Goal: Task Accomplishment & Management: Use online tool/utility

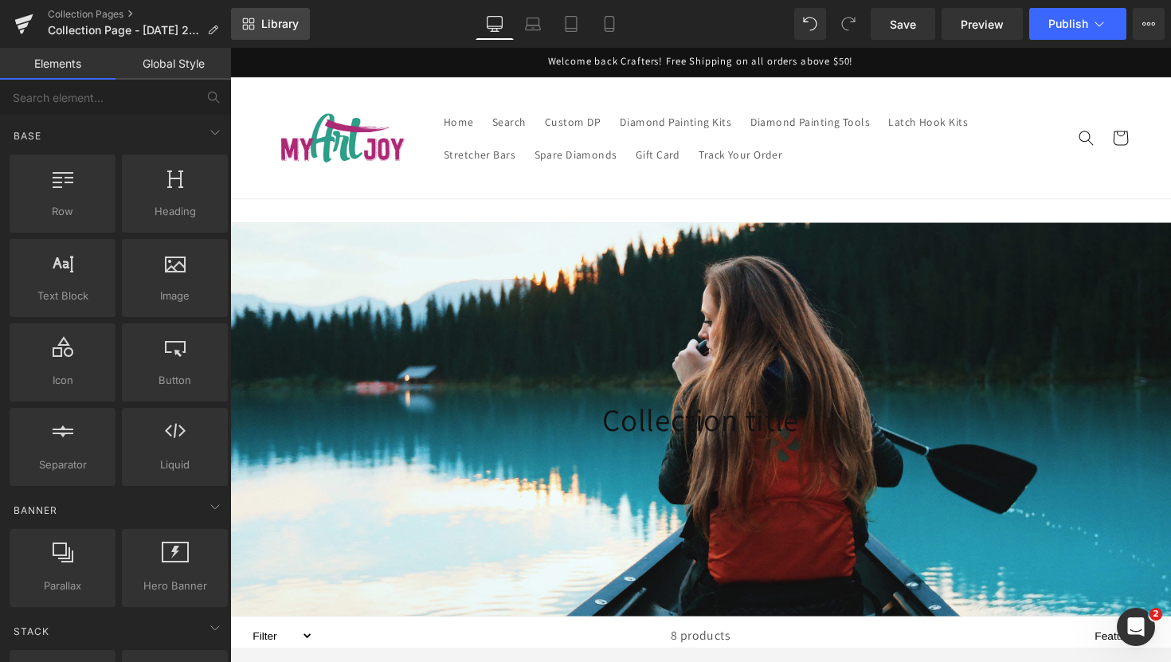
click at [244, 29] on icon at bounding box center [246, 28] width 6 height 6
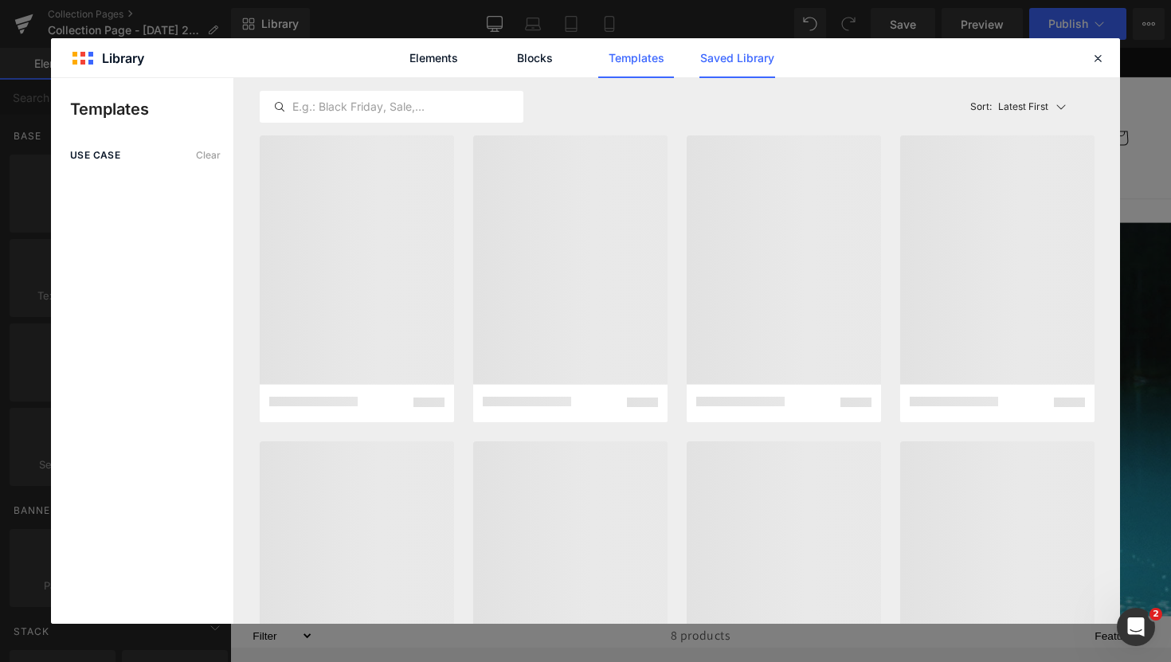
click at [706, 64] on link "Saved Library" at bounding box center [737, 58] width 76 height 40
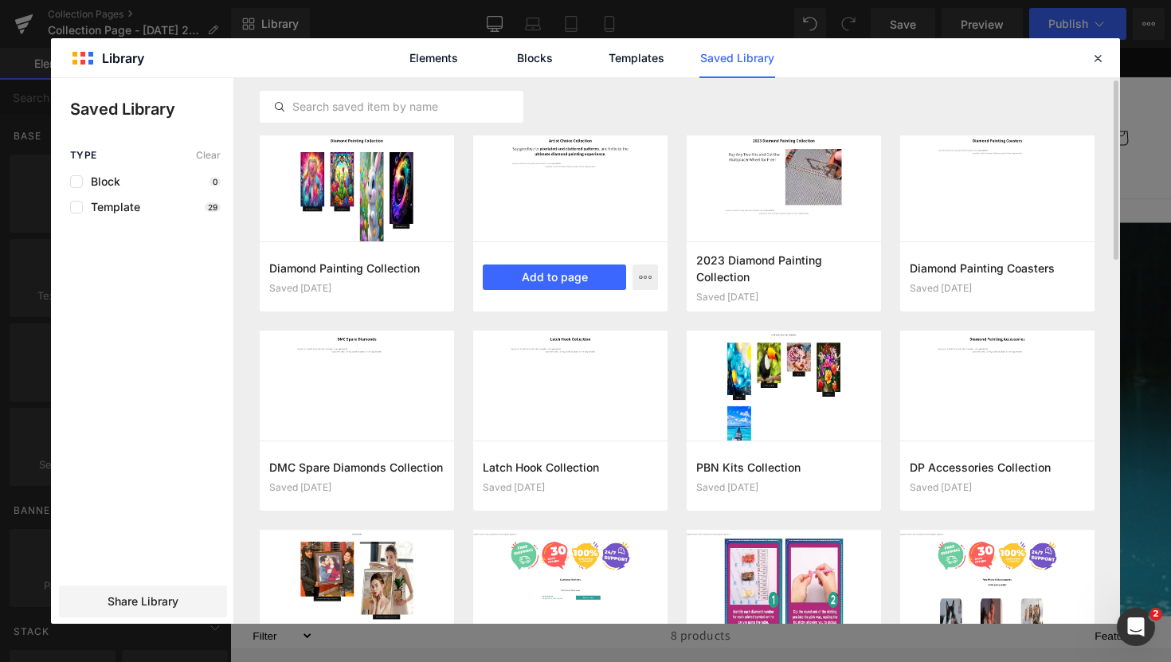
scroll to position [5, 0]
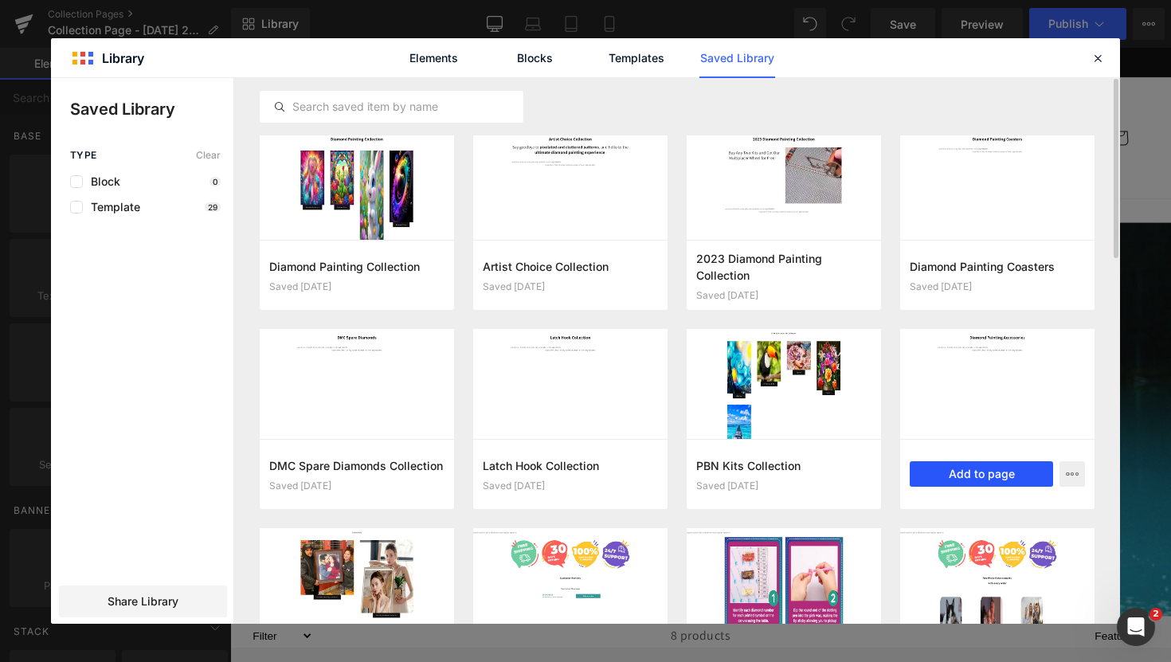
click at [997, 480] on button "Add to page" at bounding box center [980, 473] width 143 height 25
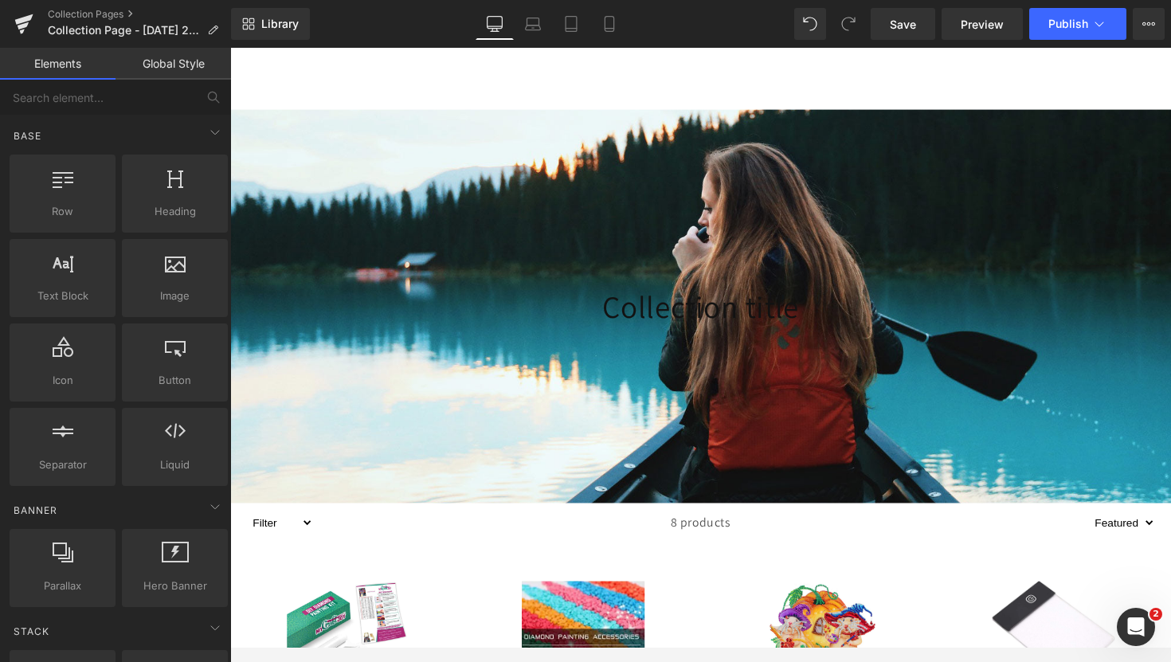
scroll to position [320, 0]
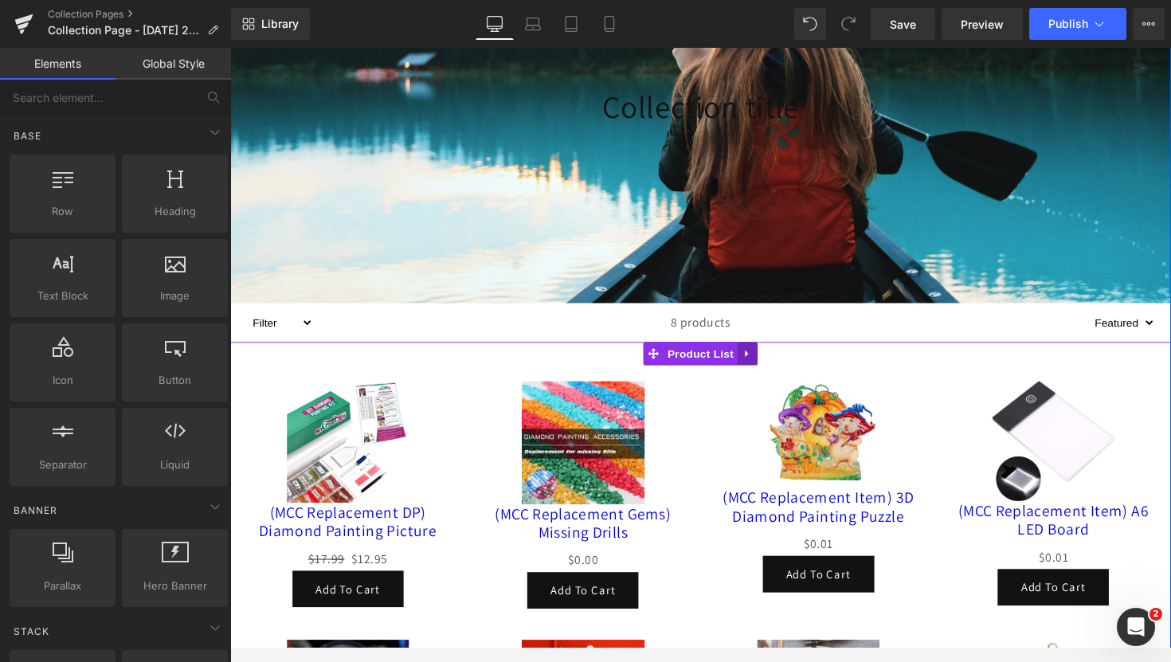
click at [753, 354] on link at bounding box center [760, 361] width 21 height 24
click at [772, 360] on link at bounding box center [771, 361] width 21 height 24
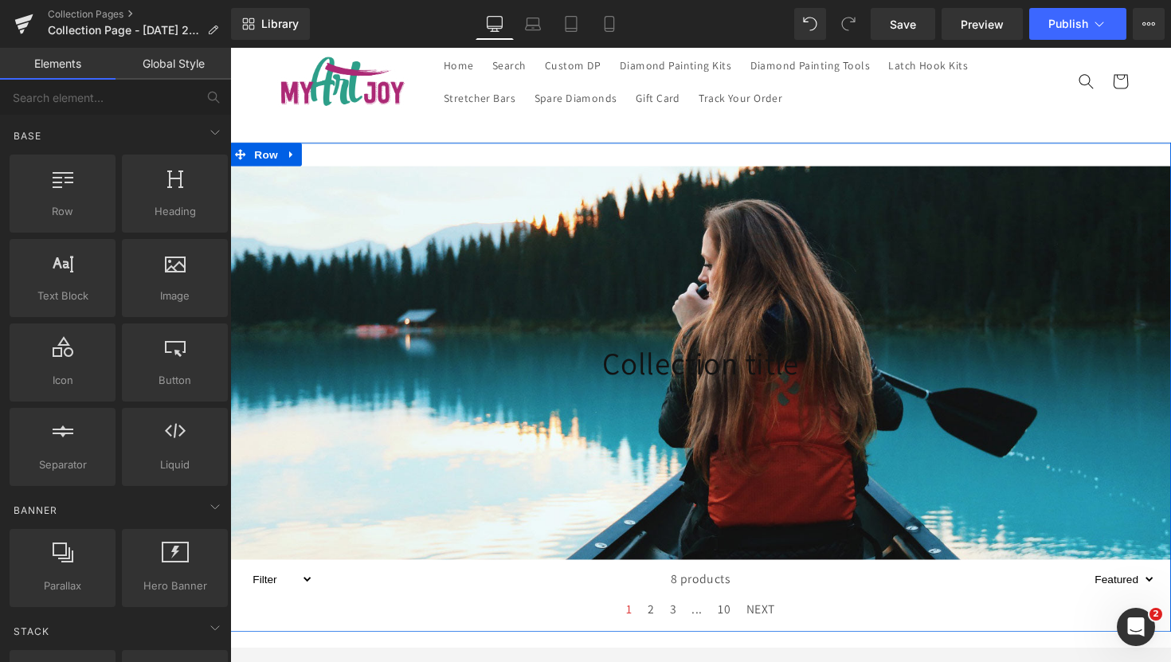
scroll to position [46, 0]
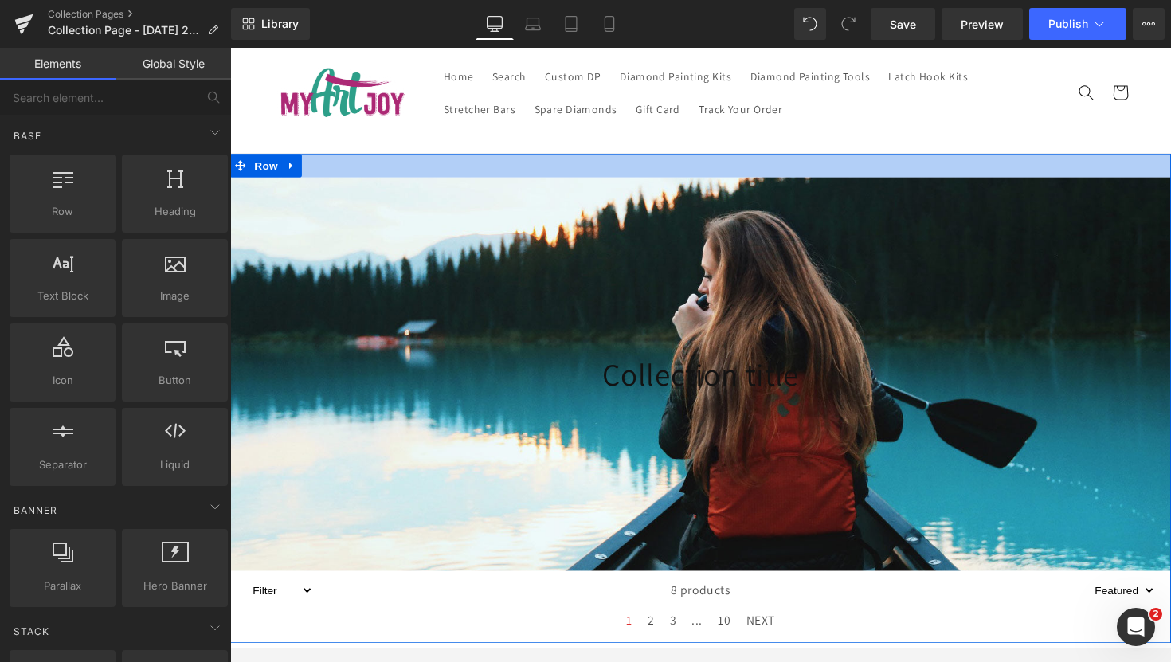
click at [483, 169] on div at bounding box center [712, 168] width 964 height 24
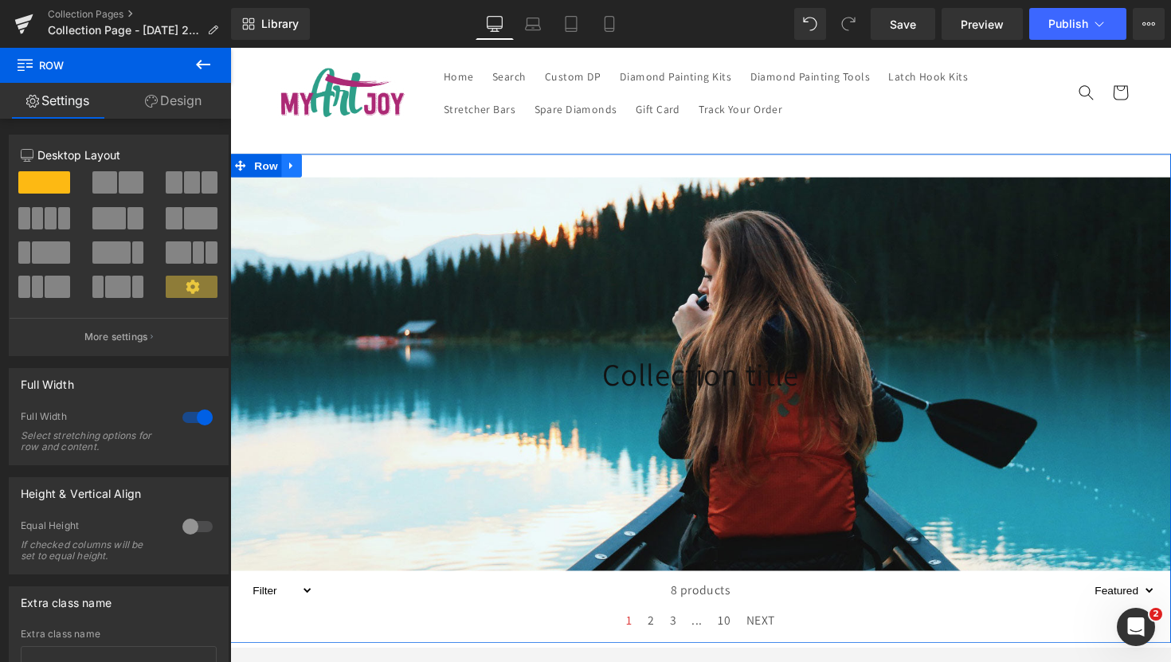
click at [291, 166] on icon at bounding box center [292, 168] width 3 height 7
click at [331, 162] on icon at bounding box center [334, 168] width 11 height 12
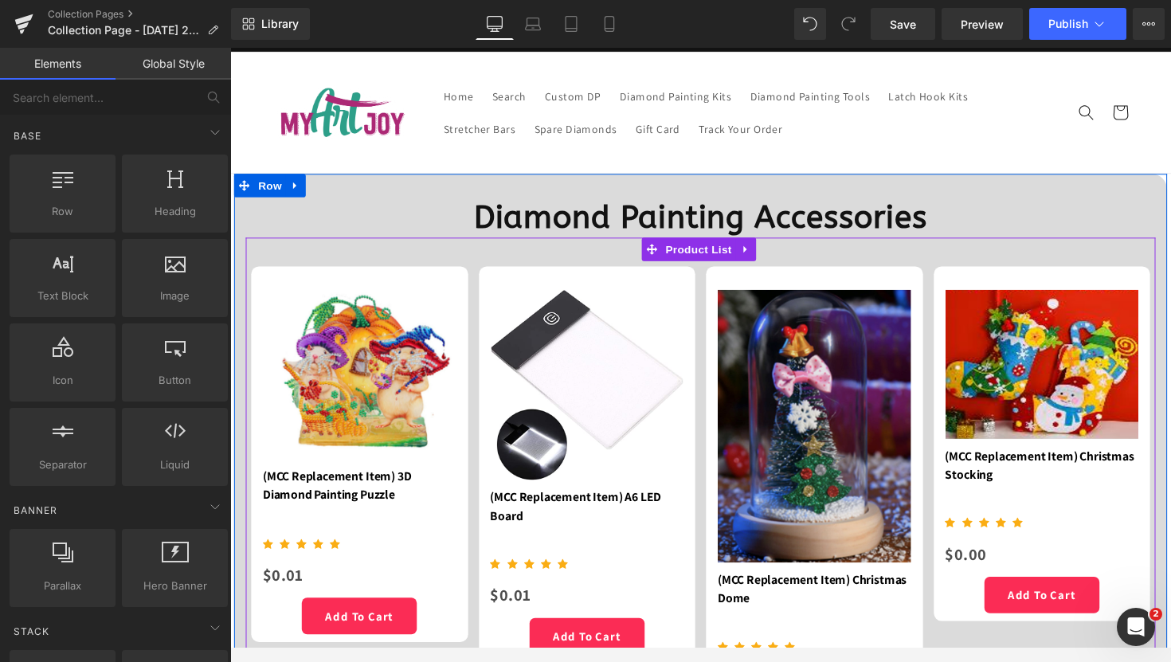
scroll to position [0, 0]
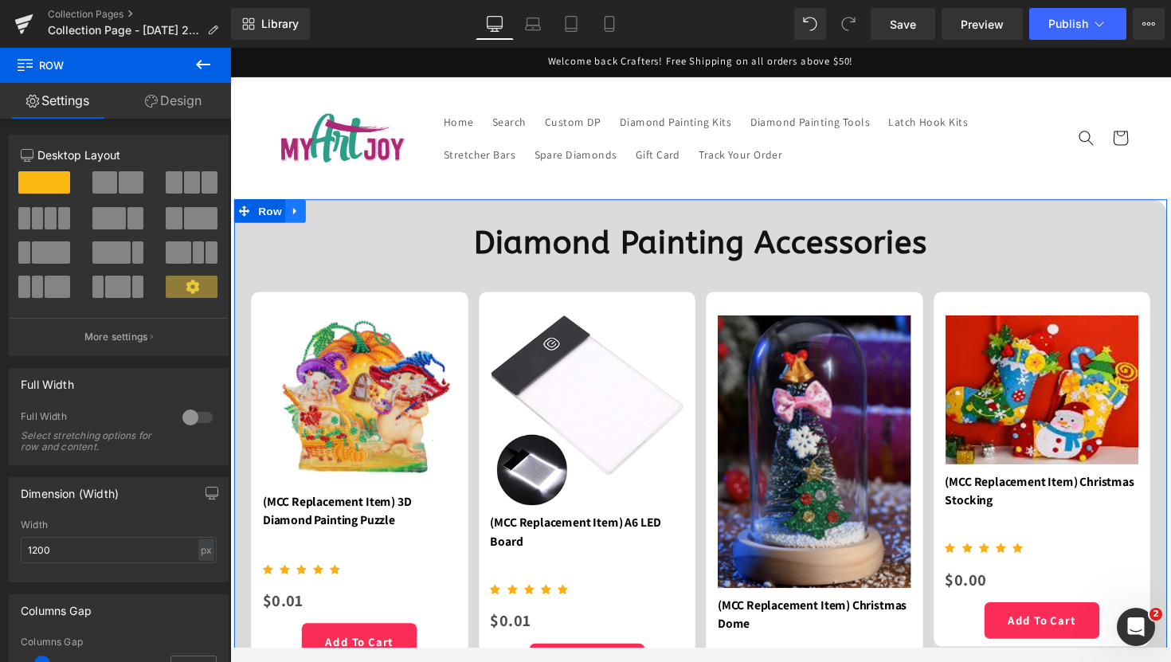
click at [291, 217] on icon at bounding box center [296, 215] width 11 height 12
click at [333, 217] on icon at bounding box center [338, 214] width 11 height 11
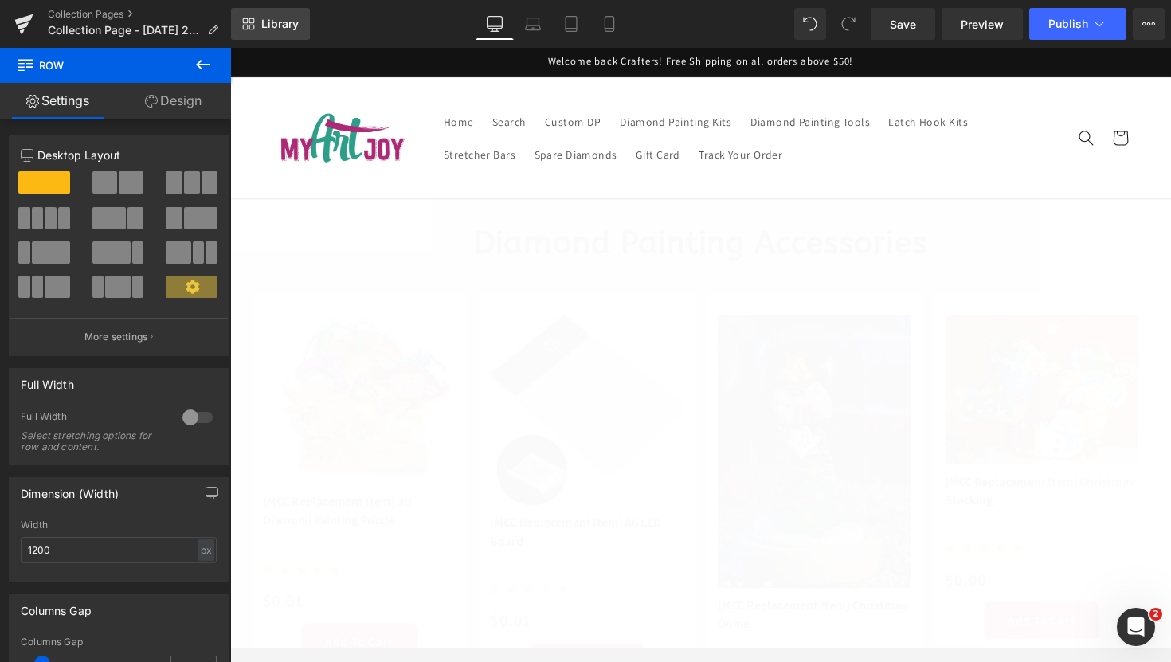
click at [272, 20] on span "Library" at bounding box center [279, 24] width 37 height 14
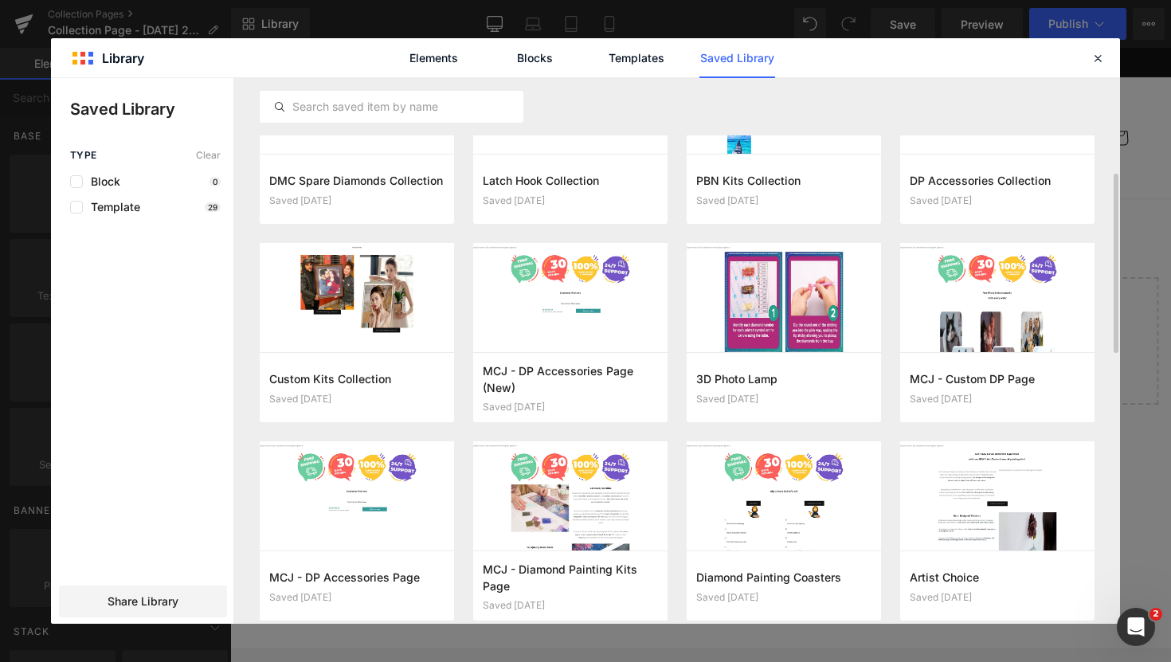
scroll to position [333, 0]
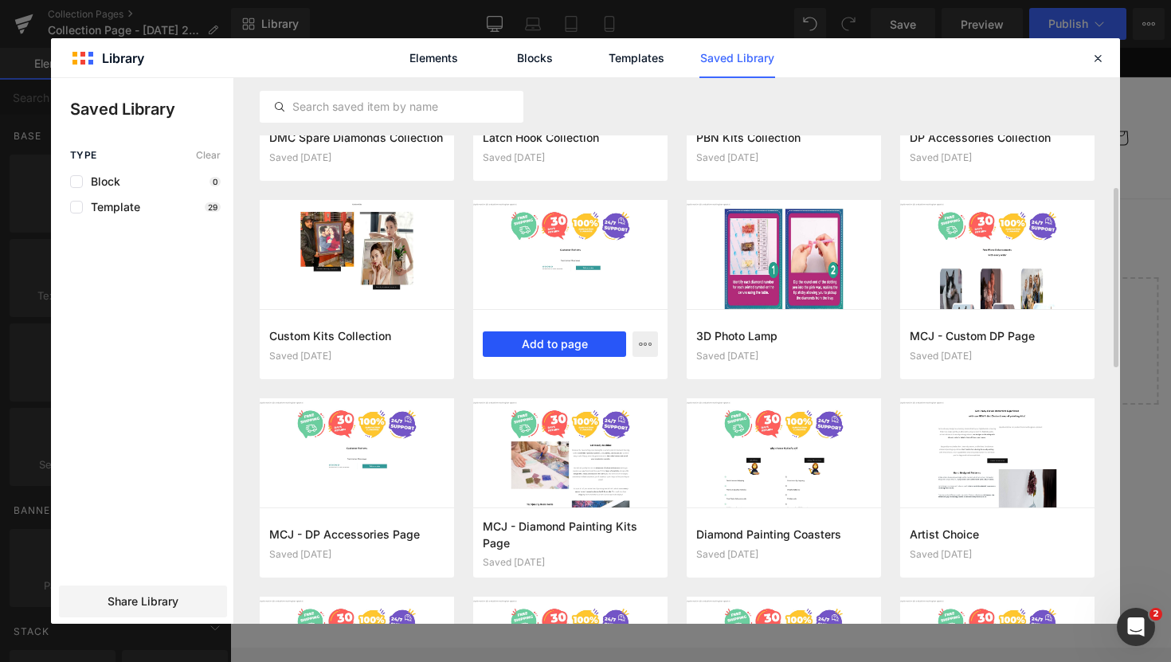
click at [524, 340] on button "Add to page" at bounding box center [554, 343] width 143 height 25
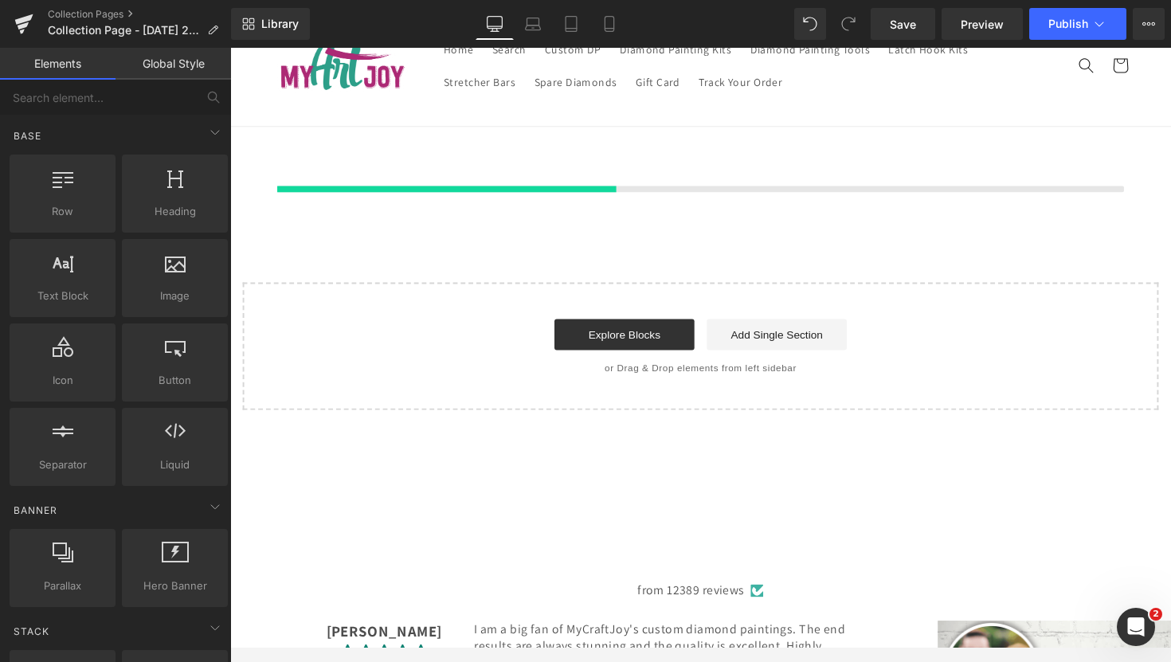
scroll to position [76, 0]
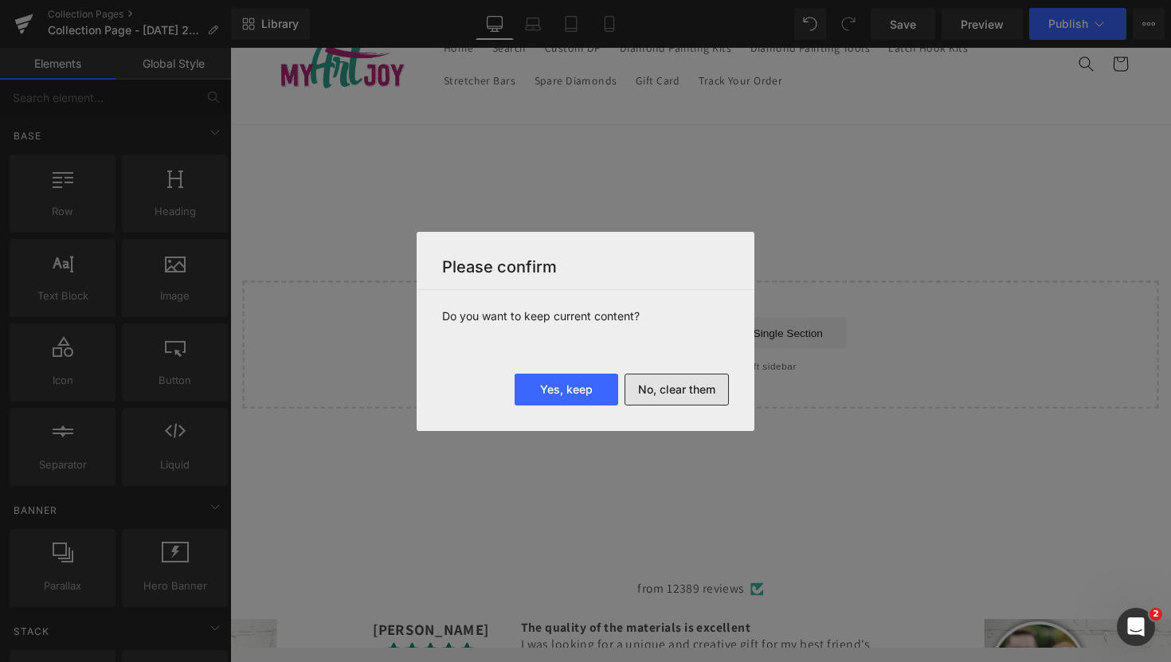
click at [645, 387] on button "No, clear them" at bounding box center [676, 389] width 104 height 32
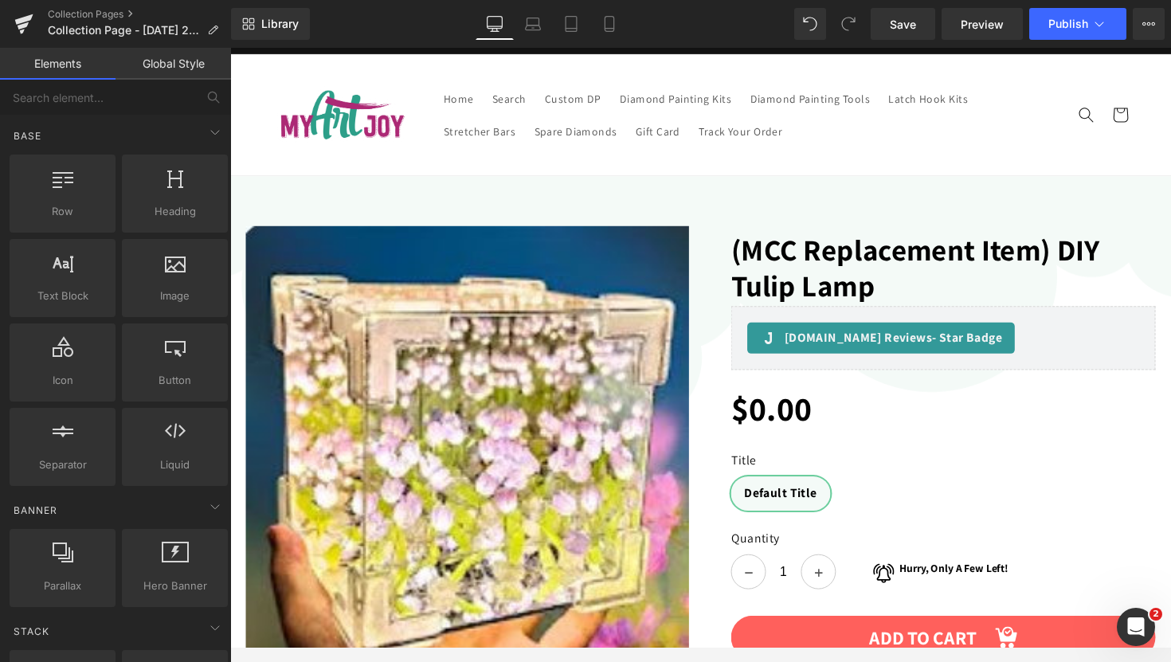
scroll to position [0, 0]
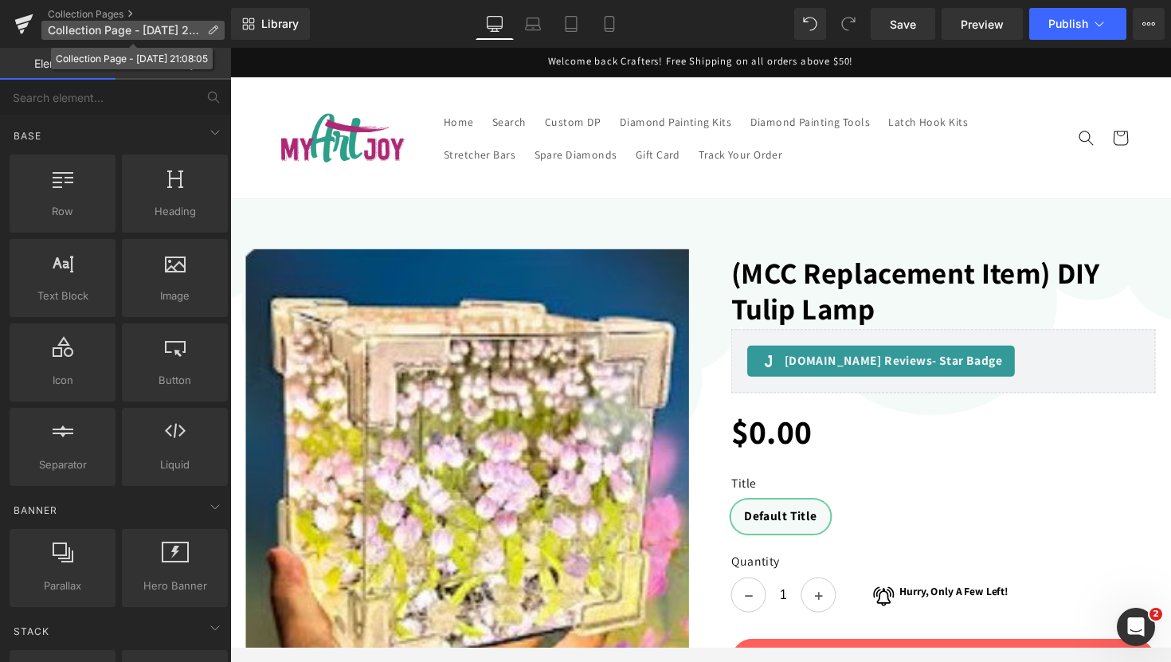
click at [212, 29] on icon at bounding box center [212, 30] width 11 height 11
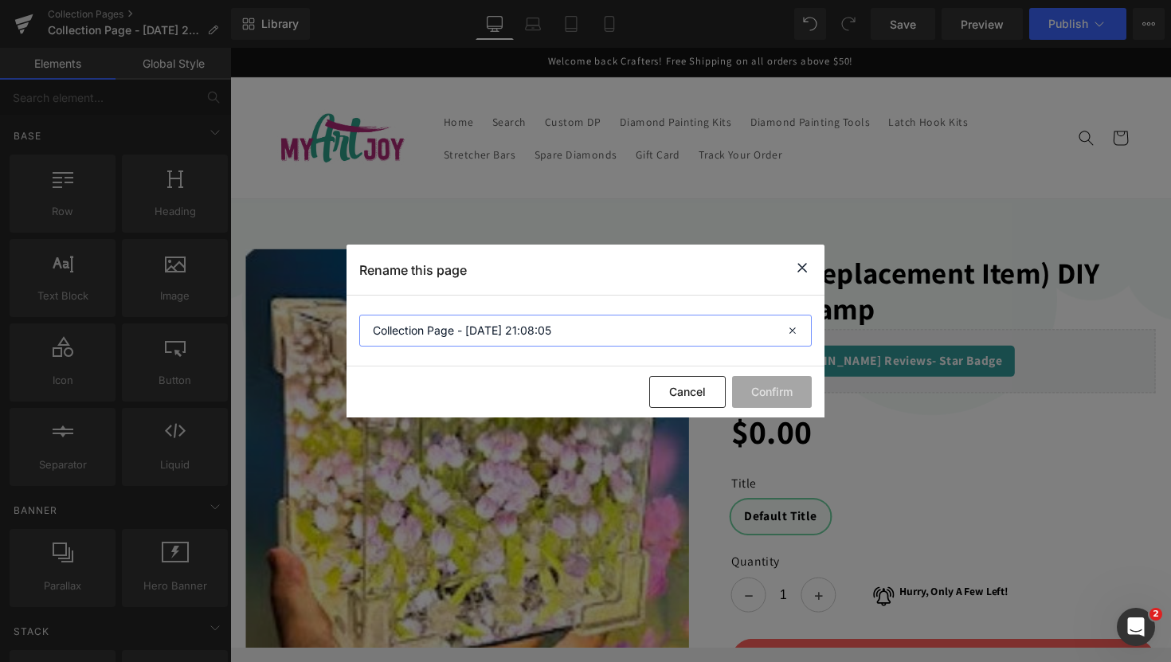
drag, startPoint x: 563, startPoint y: 330, endPoint x: 332, endPoint y: 329, distance: 230.9
click at [332, 329] on div "Rename this page Collection Page - [DATE] 21:08:05 Cancel Confirm" at bounding box center [585, 331] width 1171 height 662
type input "<"
click at [434, 333] on input "MCJ - DP accessories page" at bounding box center [585, 331] width 452 height 32
click at [504, 329] on input "MCJ - DP Accessories page" at bounding box center [585, 331] width 452 height 32
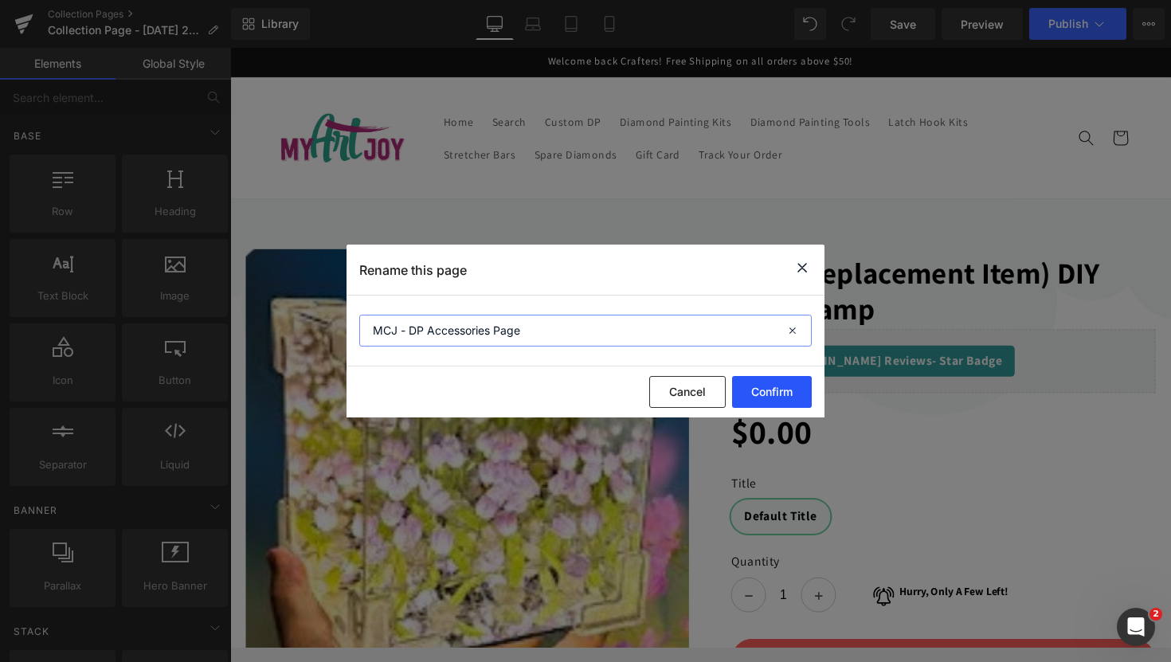
type input "MCJ - DP Accessories Page"
click at [763, 394] on button "Confirm" at bounding box center [772, 392] width 80 height 32
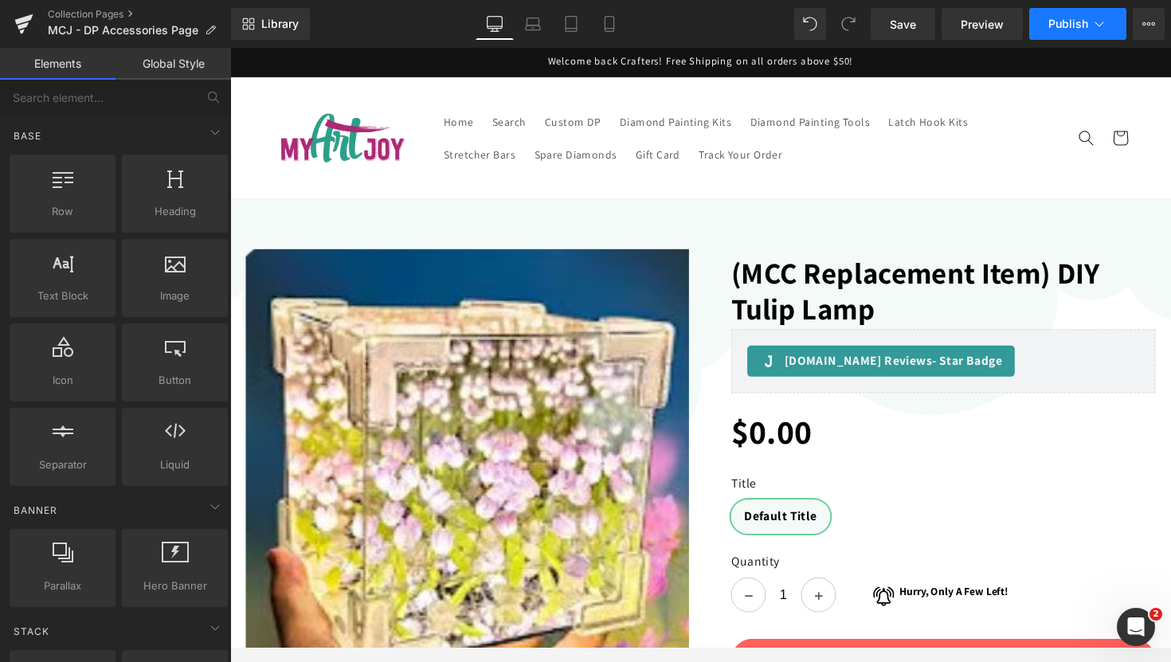
click at [1049, 22] on span "Publish" at bounding box center [1068, 24] width 40 height 13
click at [262, 25] on span "Library" at bounding box center [279, 24] width 37 height 14
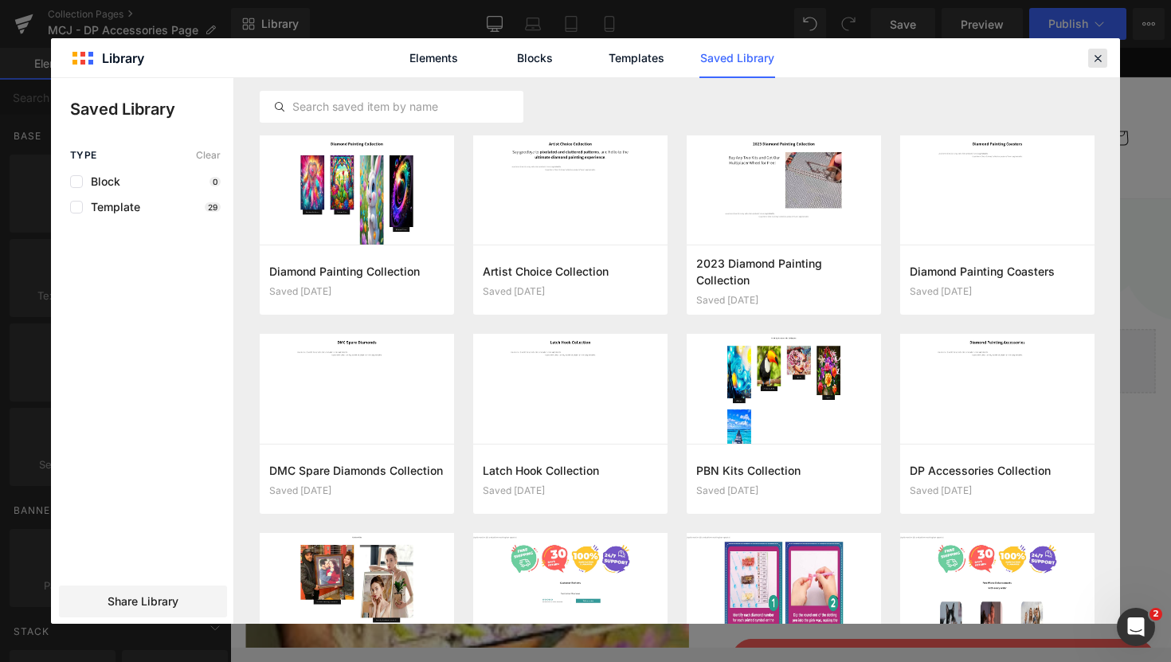
click at [1098, 53] on icon at bounding box center [1097, 58] width 14 height 14
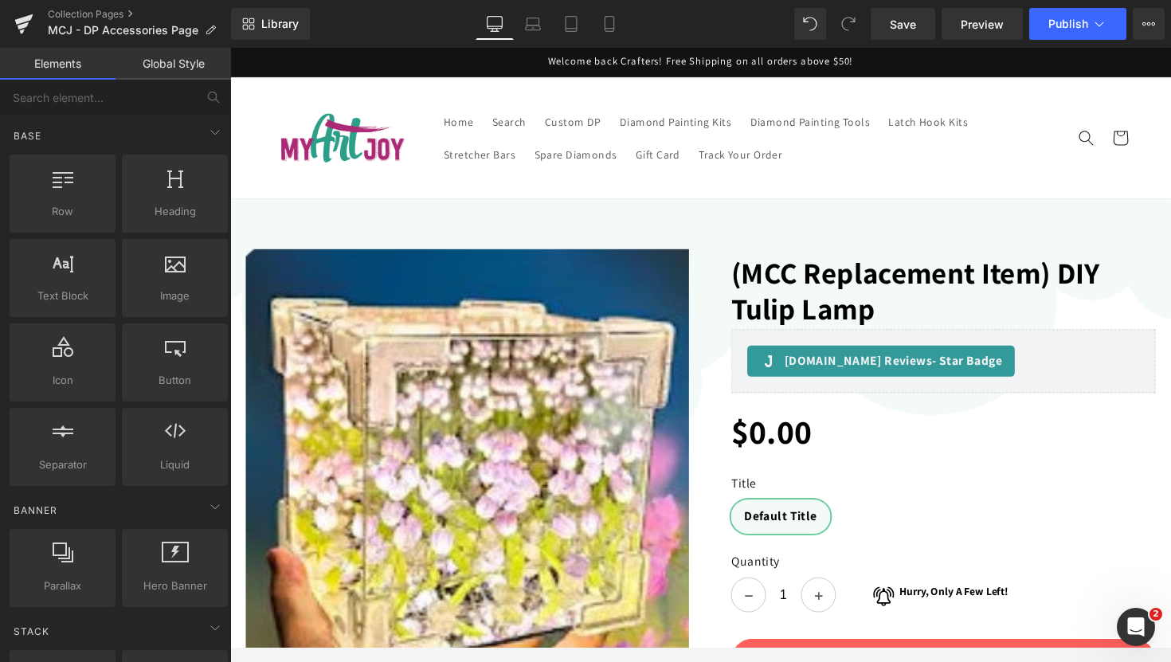
click at [610, 272] on img at bounding box center [473, 480] width 454 height 454
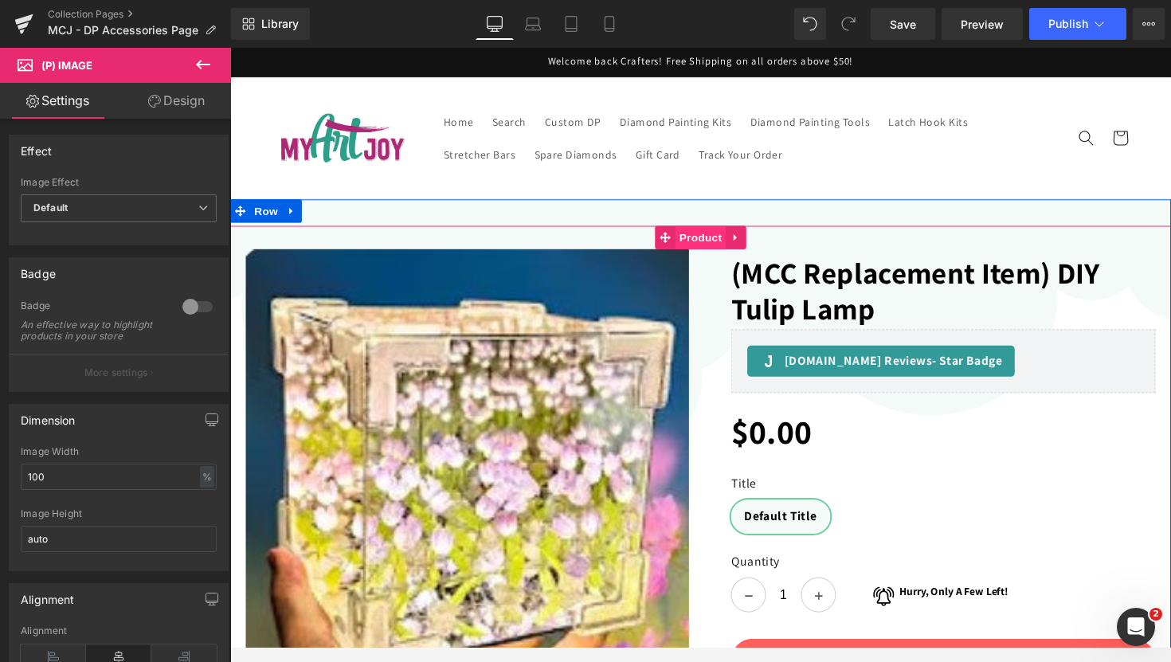
click at [713, 243] on span "Product" at bounding box center [712, 241] width 52 height 24
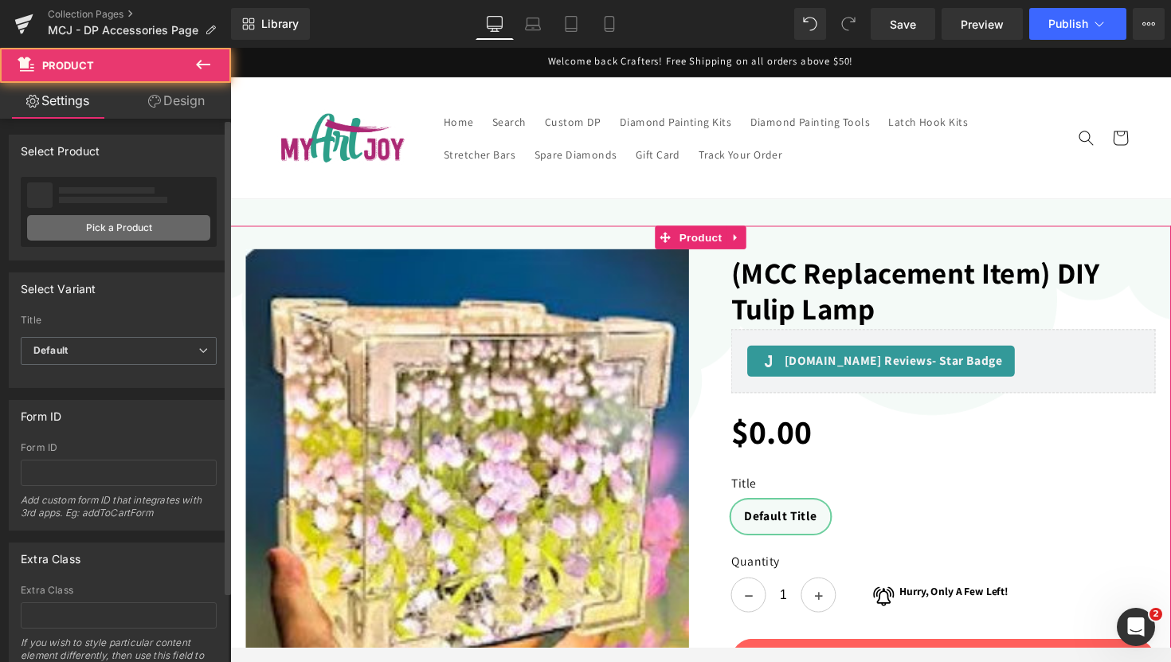
click at [89, 229] on link "Pick a Product" at bounding box center [118, 227] width 183 height 25
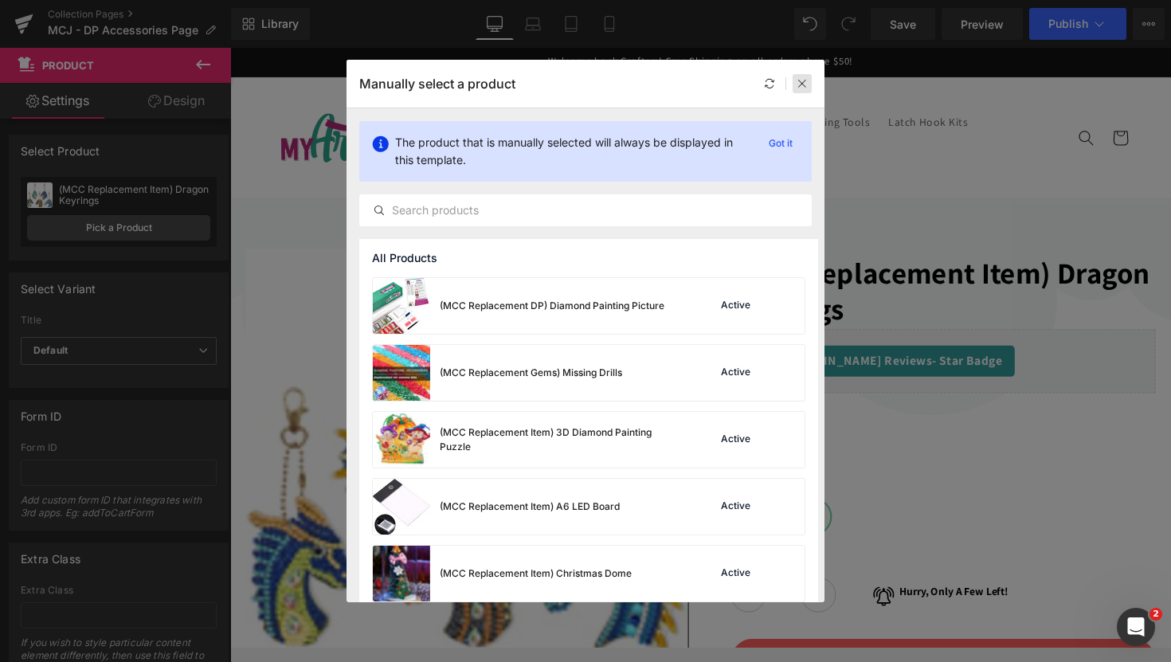
click at [797, 82] on icon at bounding box center [801, 83] width 11 height 11
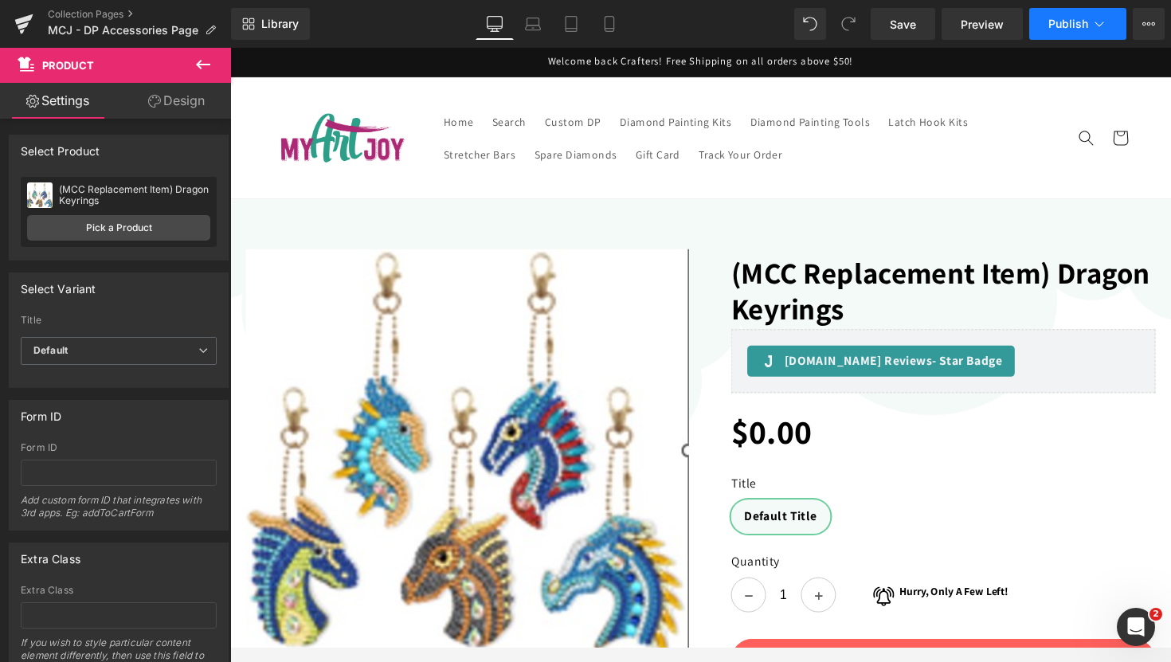
click at [1073, 16] on button "Publish" at bounding box center [1077, 24] width 97 height 32
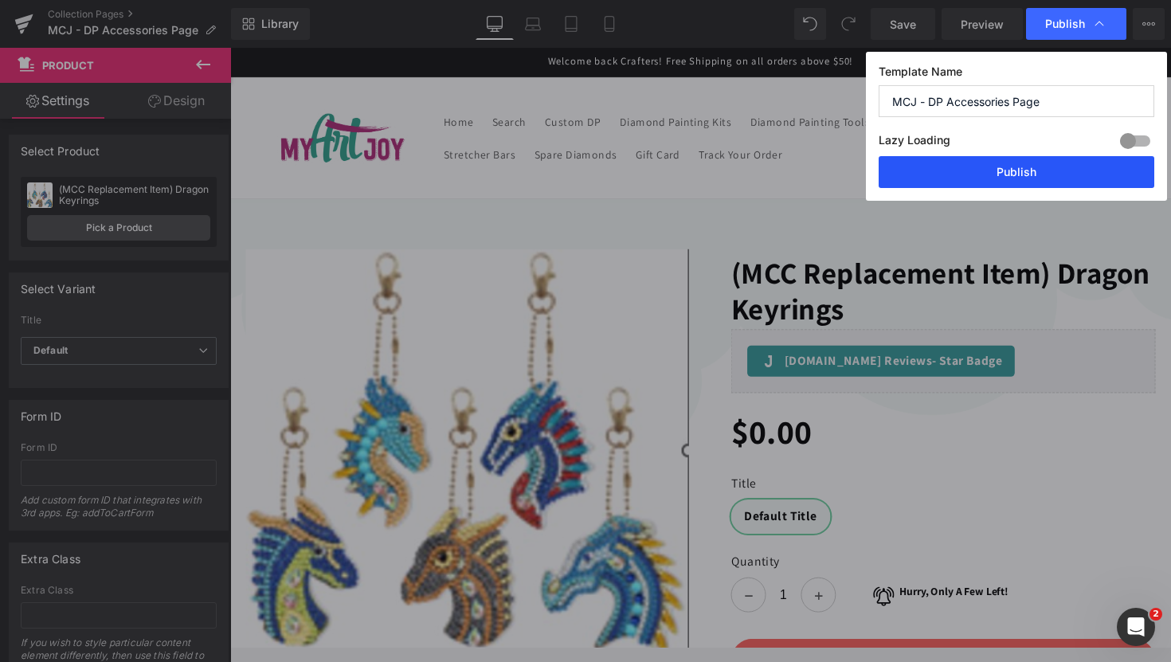
click at [988, 159] on button "Publish" at bounding box center [1016, 172] width 276 height 32
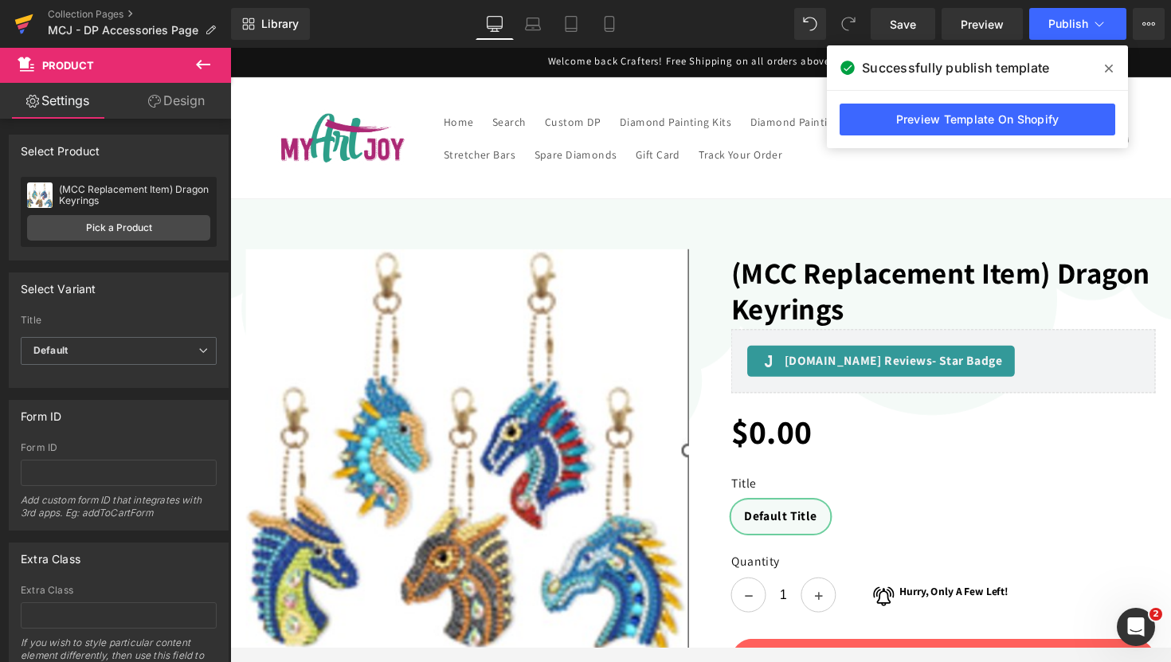
click at [11, 22] on link at bounding box center [24, 24] width 48 height 48
